Goal: Task Accomplishment & Management: Manage account settings

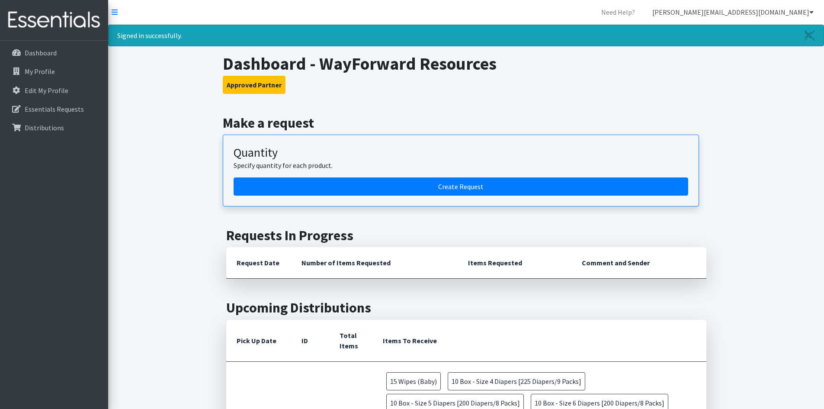
click at [798, 10] on link "[PERSON_NAME][EMAIL_ADDRESS][DOMAIN_NAME]" at bounding box center [732, 11] width 175 height 17
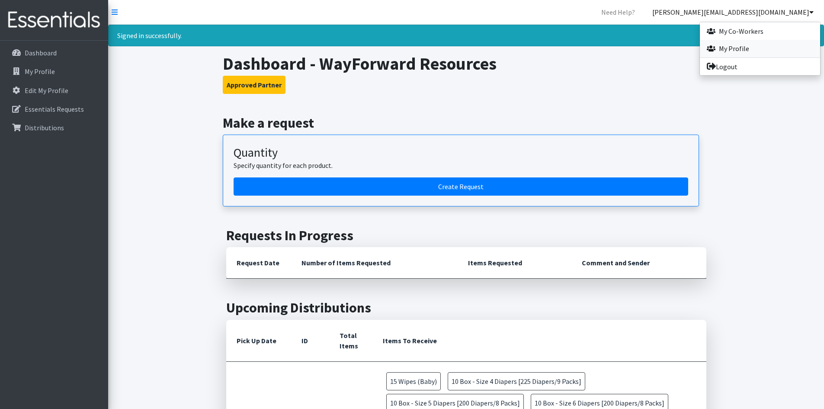
click at [736, 47] on link "My Profile" at bounding box center [759, 48] width 120 height 17
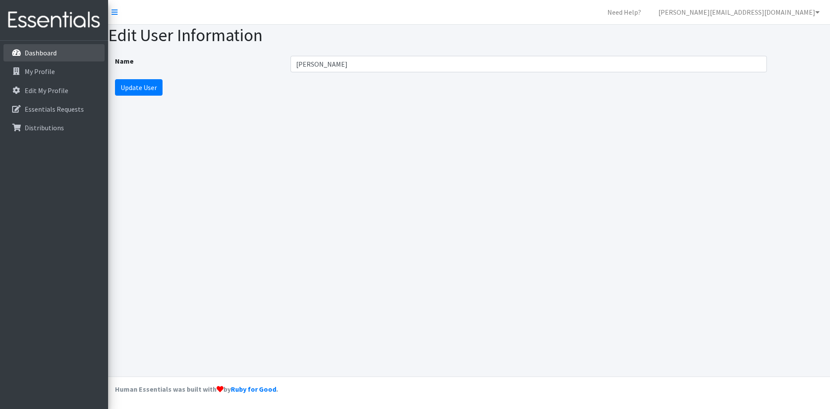
click at [47, 52] on p "Dashboard" at bounding box center [41, 52] width 32 height 9
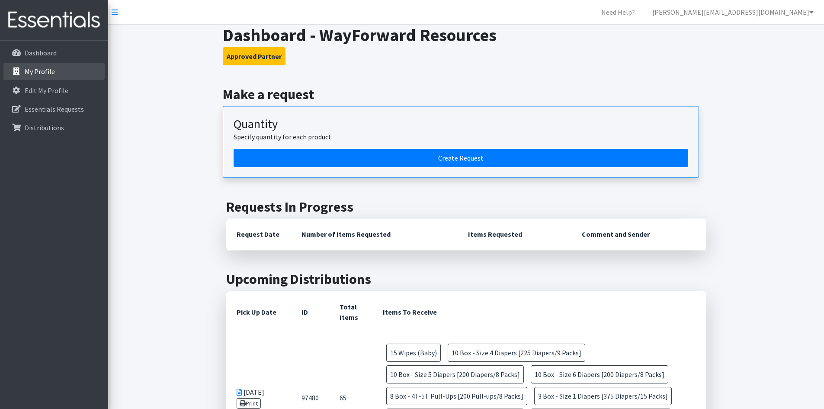
click at [47, 73] on p "My Profile" at bounding box center [40, 71] width 30 height 9
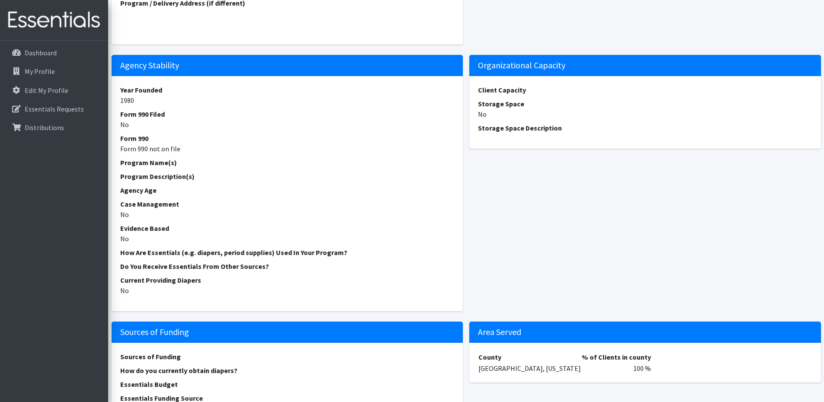
scroll to position [281, 0]
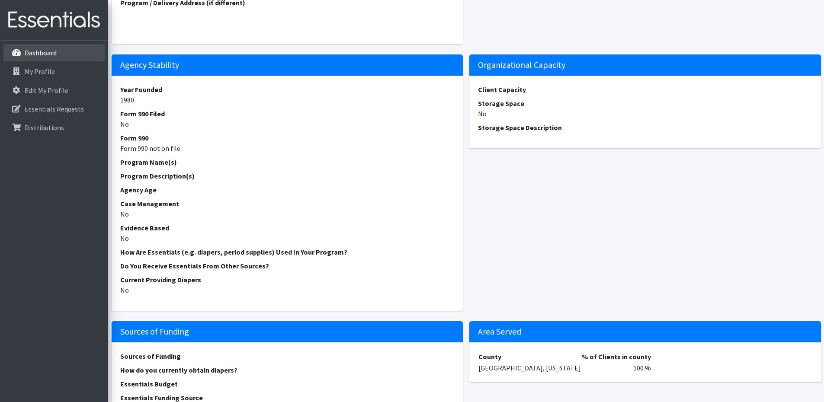
click at [40, 58] on link "Dashboard" at bounding box center [53, 52] width 101 height 17
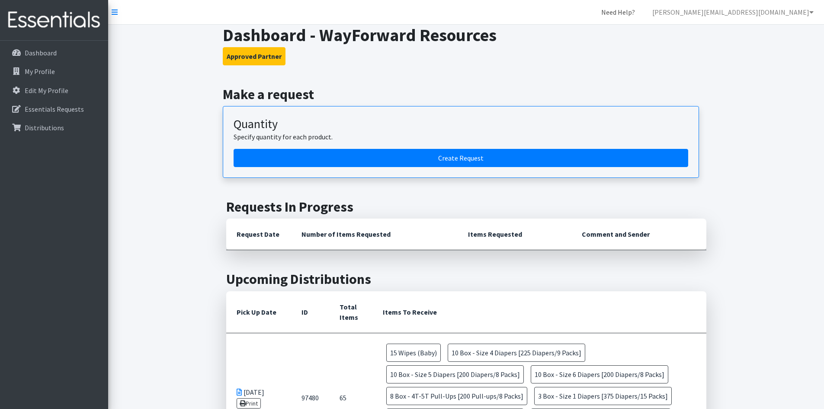
click at [642, 12] on link "Need Help?" at bounding box center [618, 11] width 48 height 17
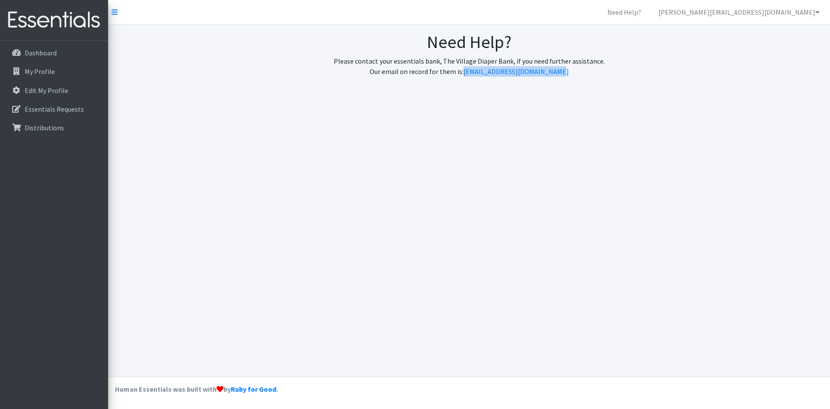
drag, startPoint x: 579, startPoint y: 70, endPoint x: 475, endPoint y: 77, distance: 104.0
click at [475, 77] on div "Need Help? Please contact your essentials bank, The Village Diaper Bank, if you…" at bounding box center [469, 58] width 722 height 66
copy link "hello@villagediaperbank.org"
click at [773, 16] on link "[PERSON_NAME][EMAIL_ADDRESS][DOMAIN_NAME]" at bounding box center [738, 11] width 175 height 17
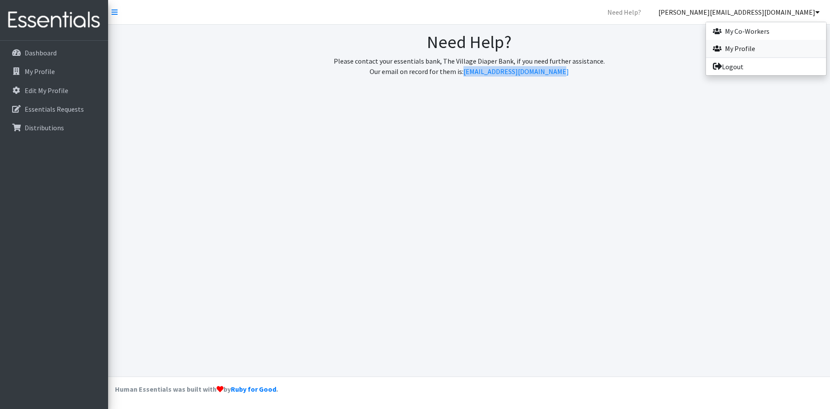
click at [747, 52] on link "My Profile" at bounding box center [766, 48] width 120 height 17
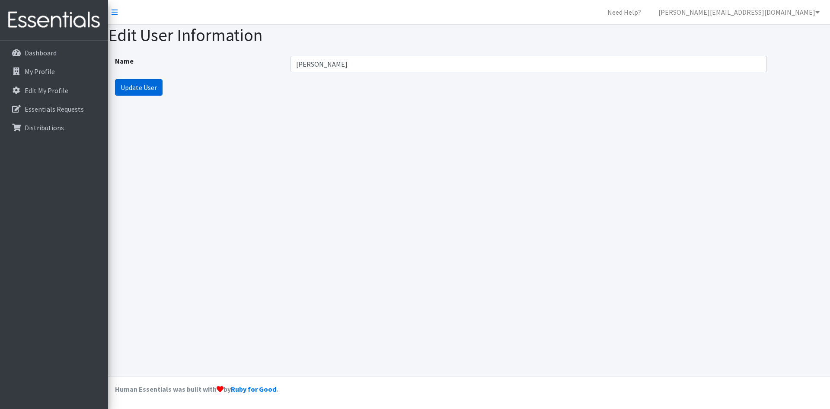
click at [144, 87] on input "Update User" at bounding box center [139, 87] width 48 height 16
